Goal: Transaction & Acquisition: Book appointment/travel/reservation

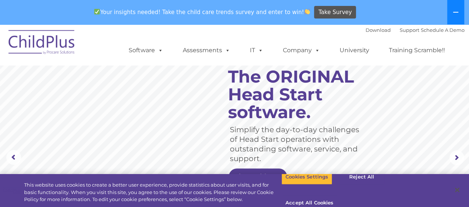
click at [448, 13] on button at bounding box center [456, 12] width 17 height 24
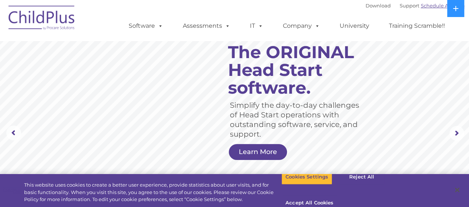
click at [421, 9] on link "Schedule A Demo" at bounding box center [443, 6] width 44 height 6
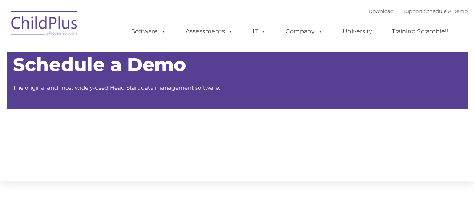
click at [418, 3] on nav "Download Support | Schedule A Demo Search for: Search MENU MENU Software ChildP…" at bounding box center [237, 26] width 475 height 52
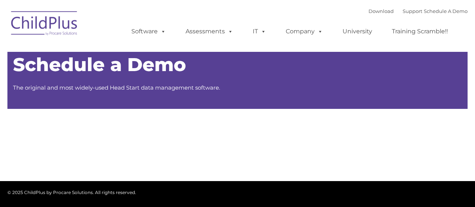
type input ""
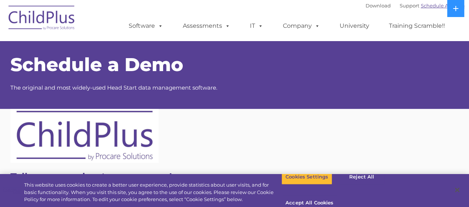
click at [421, 6] on link "Schedule A Demo" at bounding box center [443, 6] width 44 height 6
click at [431, 5] on link "Schedule A Demo" at bounding box center [443, 6] width 44 height 6
click at [331, 120] on div at bounding box center [234, 136] width 449 height 54
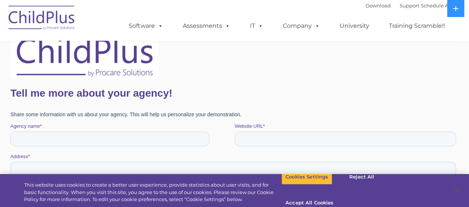
scroll to position [104, 0]
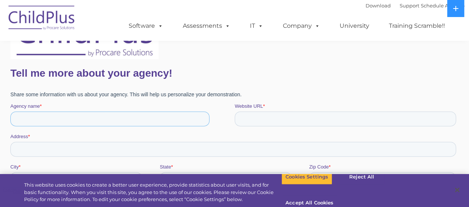
click at [23, 118] on input "Agency name *" at bounding box center [109, 119] width 199 height 15
type input "TSU EHS"
click at [253, 121] on input "Website URL *" at bounding box center [346, 119] width 222 height 15
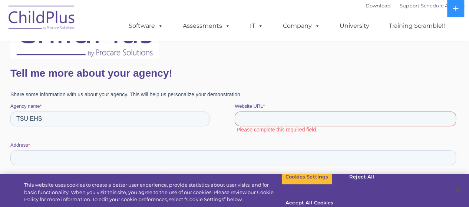
click at [446, 5] on link "Schedule A Demo" at bounding box center [443, 6] width 44 height 6
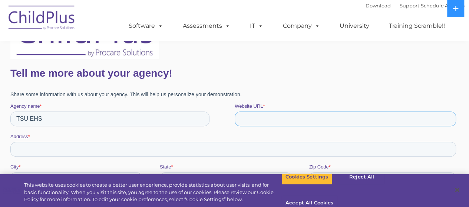
click at [254, 118] on input "Website URL *" at bounding box center [346, 119] width 222 height 15
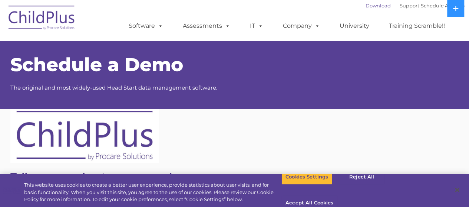
click at [366, 3] on link "Download" at bounding box center [378, 6] width 25 height 6
